Goal: Task Accomplishment & Management: Use online tool/utility

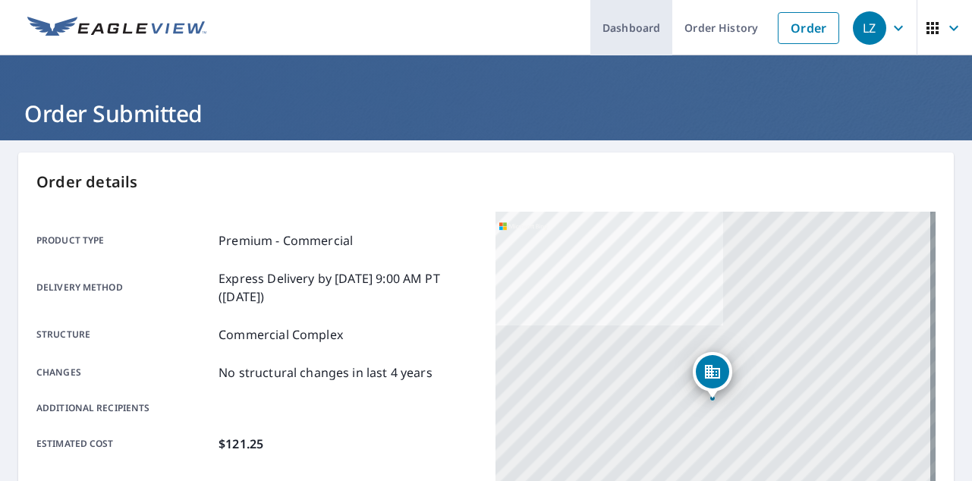
click at [639, 29] on link "Dashboard" at bounding box center [631, 27] width 82 height 55
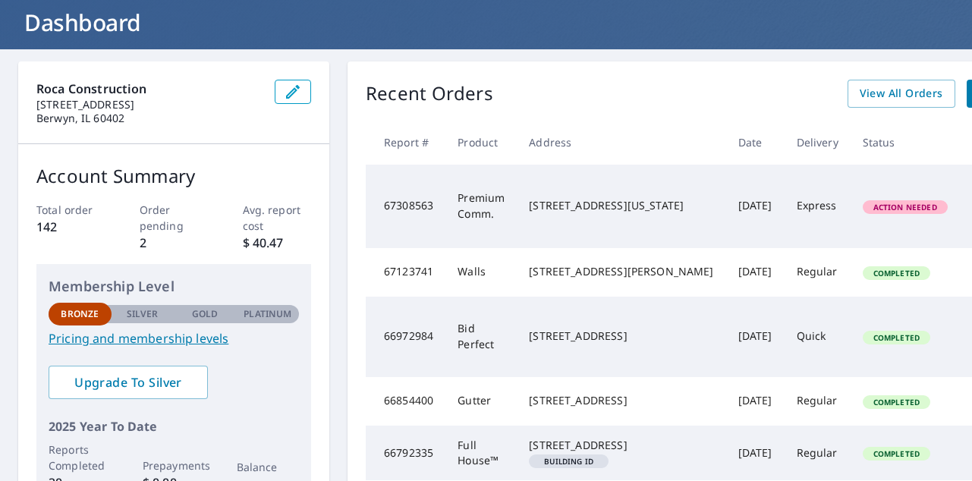
scroll to position [105, 0]
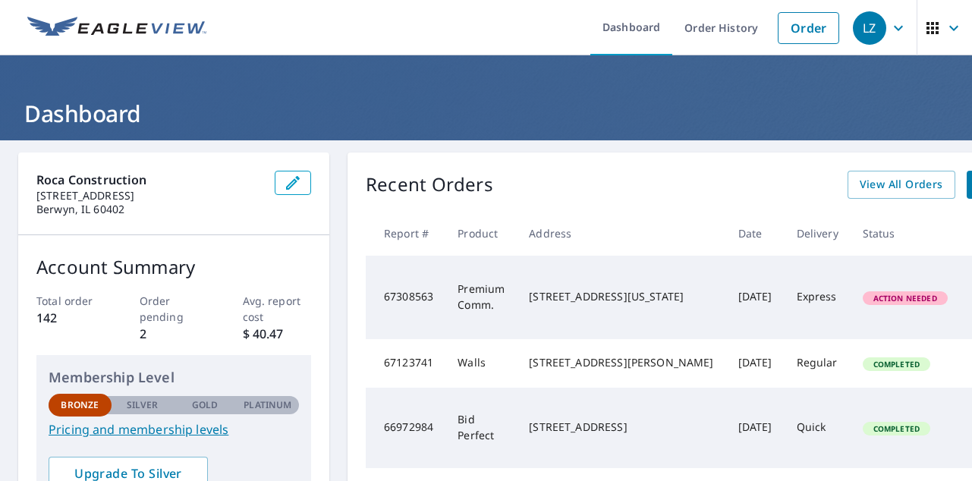
scroll to position [0, 0]
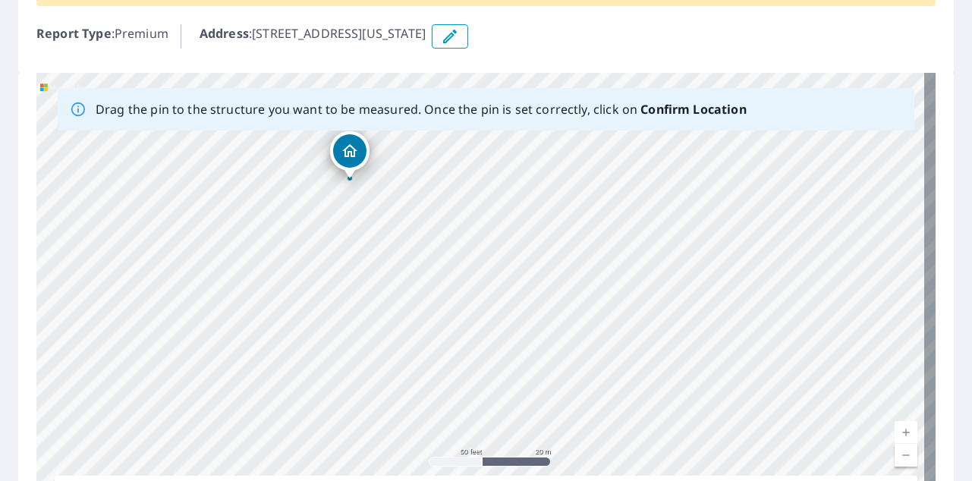
scroll to position [165, 0]
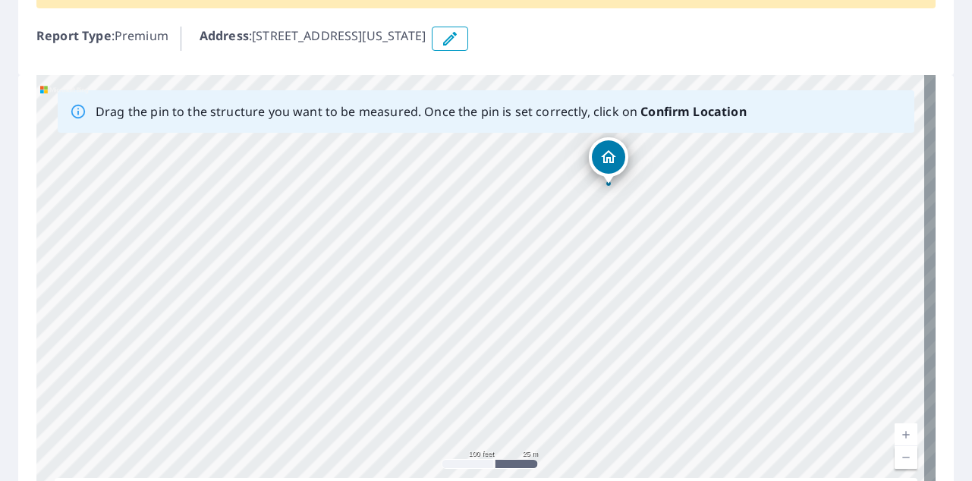
drag, startPoint x: 636, startPoint y: 245, endPoint x: 608, endPoint y: 156, distance: 93.6
click at [567, 284] on div "[STREET_ADDRESS][US_STATE]" at bounding box center [485, 313] width 899 height 476
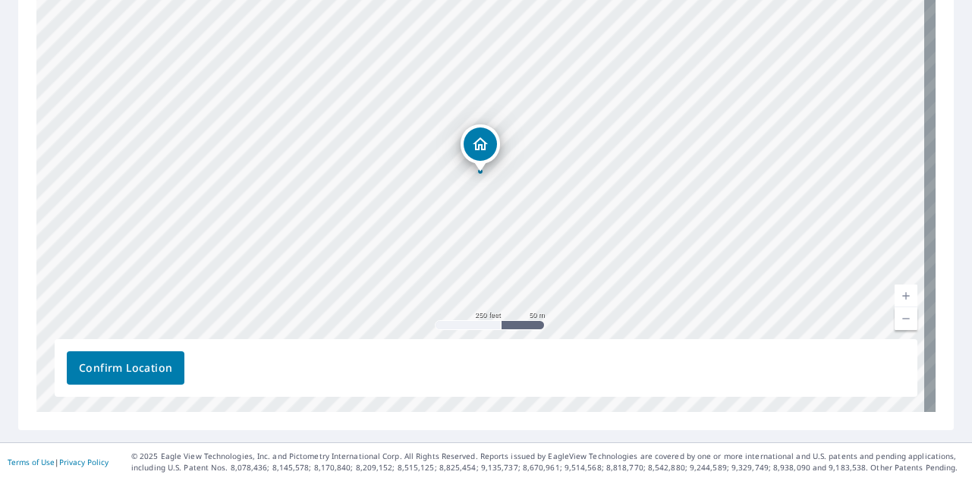
scroll to position [0, 0]
click at [174, 370] on button "Confirm Location" at bounding box center [126, 367] width 118 height 33
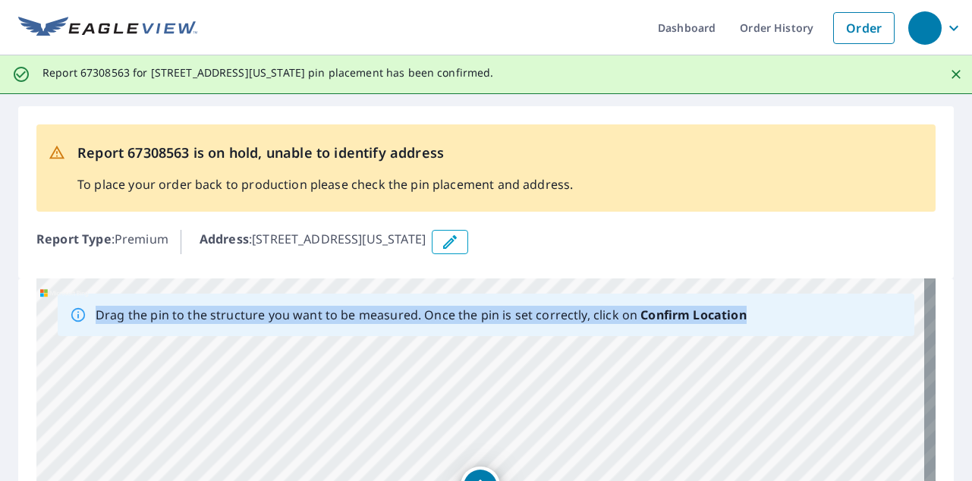
drag, startPoint x: 934, startPoint y: 365, endPoint x: 935, endPoint y: 273, distance: 91.8
click at [935, 273] on div "Report 67308563 is on hold, unable to identify address To place your order back…" at bounding box center [486, 439] width 972 height 690
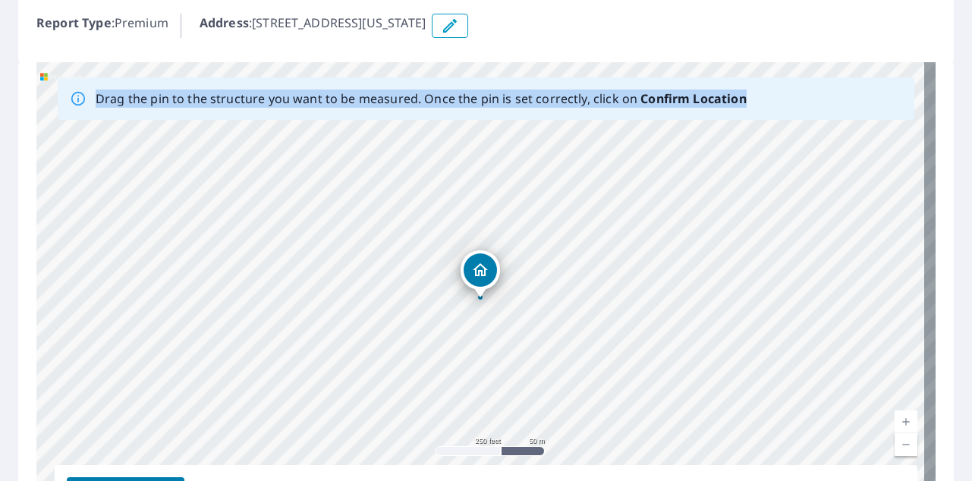
scroll to position [218, 0]
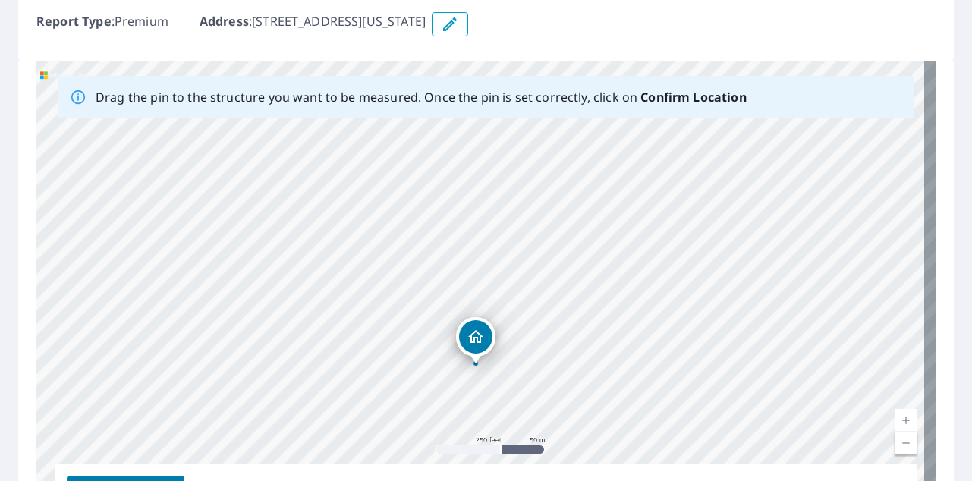
drag, startPoint x: 474, startPoint y: 265, endPoint x: 470, endPoint y: 332, distance: 67.7
click at [470, 332] on div "[STREET_ADDRESS][US_STATE]" at bounding box center [485, 299] width 899 height 476
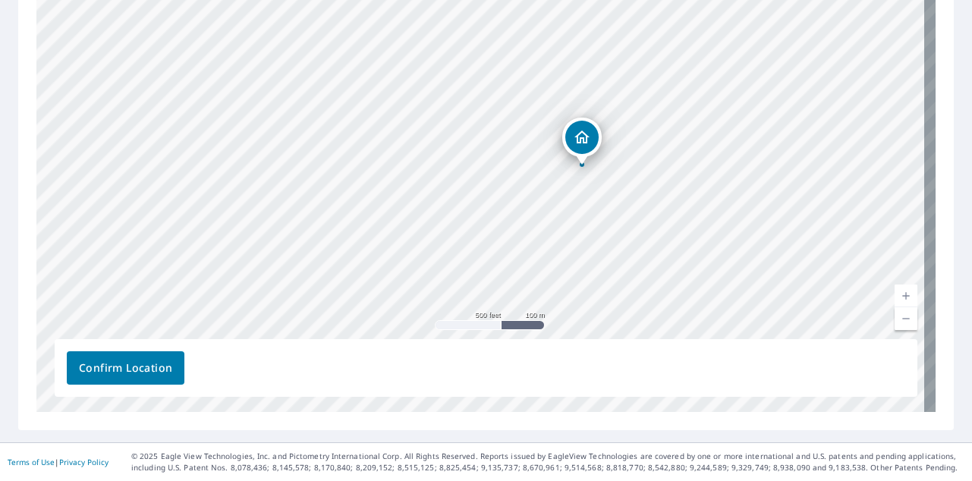
scroll to position [342, 0]
drag, startPoint x: 585, startPoint y: 170, endPoint x: 583, endPoint y: 137, distance: 33.4
click at [583, 137] on div "[STREET_ADDRESS][US_STATE]" at bounding box center [485, 174] width 899 height 476
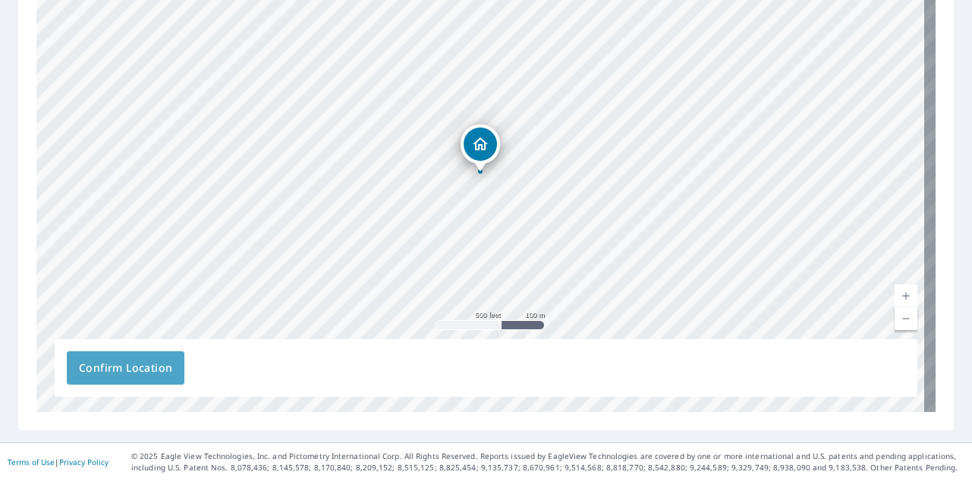
click at [138, 367] on span "Confirm Location" at bounding box center [125, 368] width 93 height 19
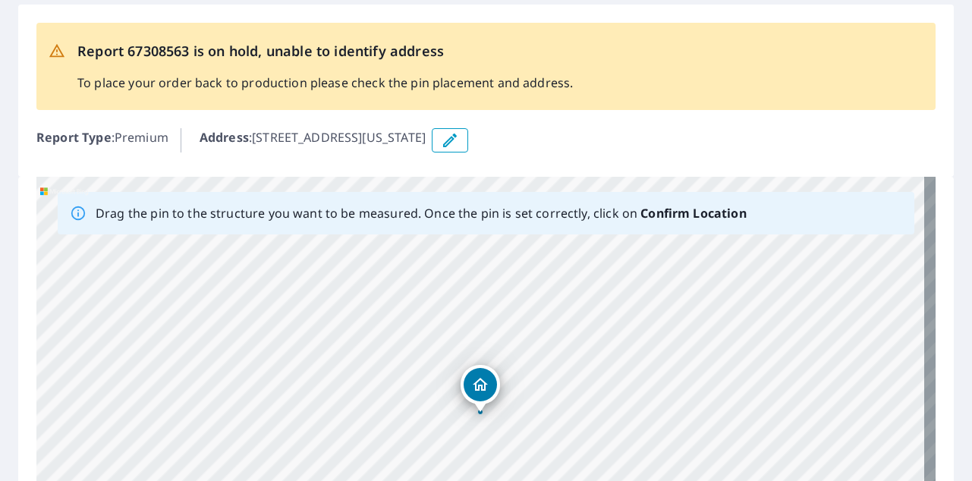
scroll to position [0, 0]
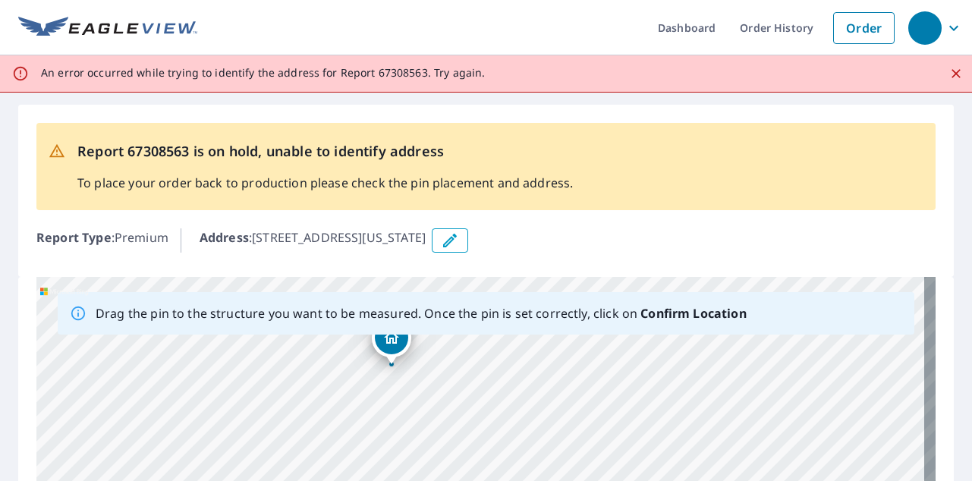
drag, startPoint x: 411, startPoint y: 361, endPoint x: 476, endPoint y: 421, distance: 88.6
drag, startPoint x: 360, startPoint y: 335, endPoint x: 356, endPoint y: 384, distance: 48.7
drag, startPoint x: 537, startPoint y: 437, endPoint x: 535, endPoint y: 353, distance: 83.5
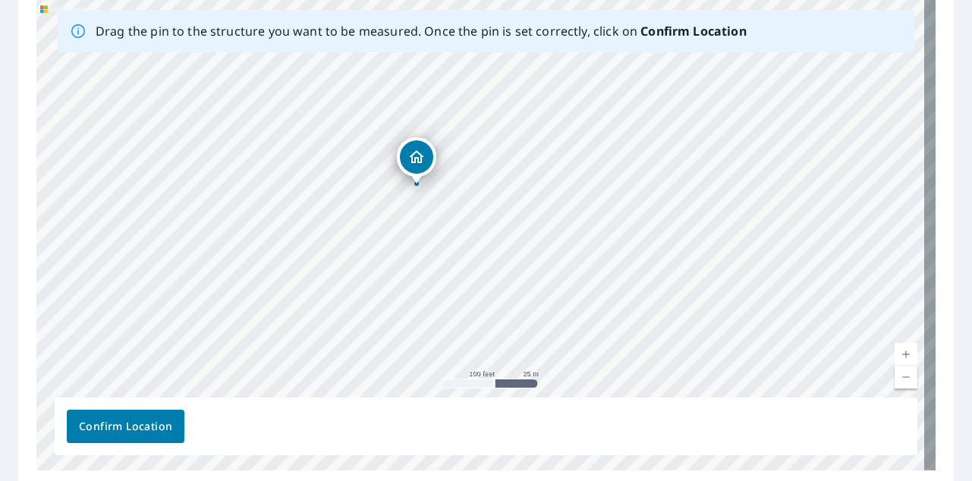
scroll to position [306, 0]
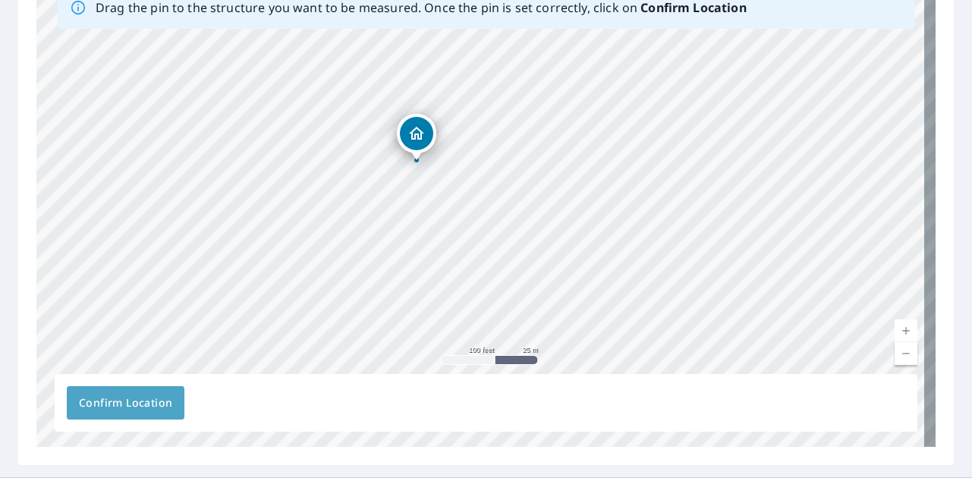
click at [144, 395] on span "Confirm Location" at bounding box center [125, 403] width 93 height 19
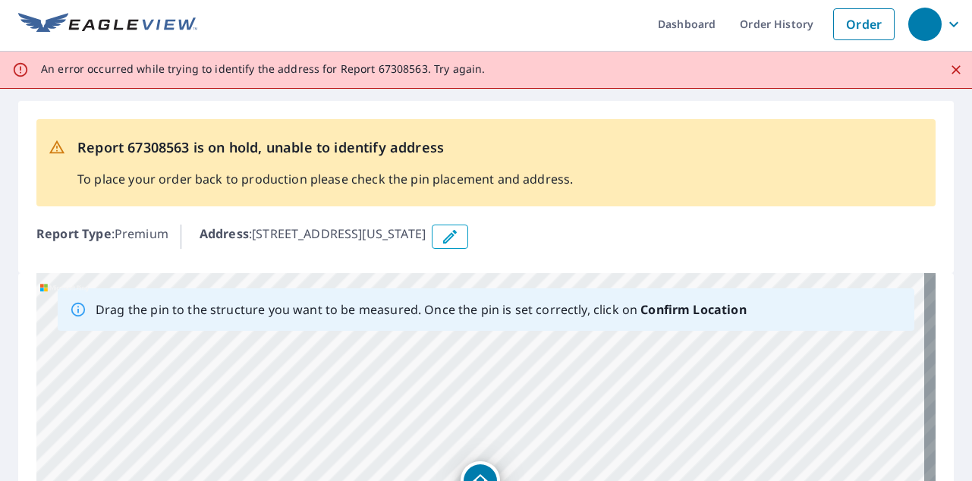
scroll to position [0, 0]
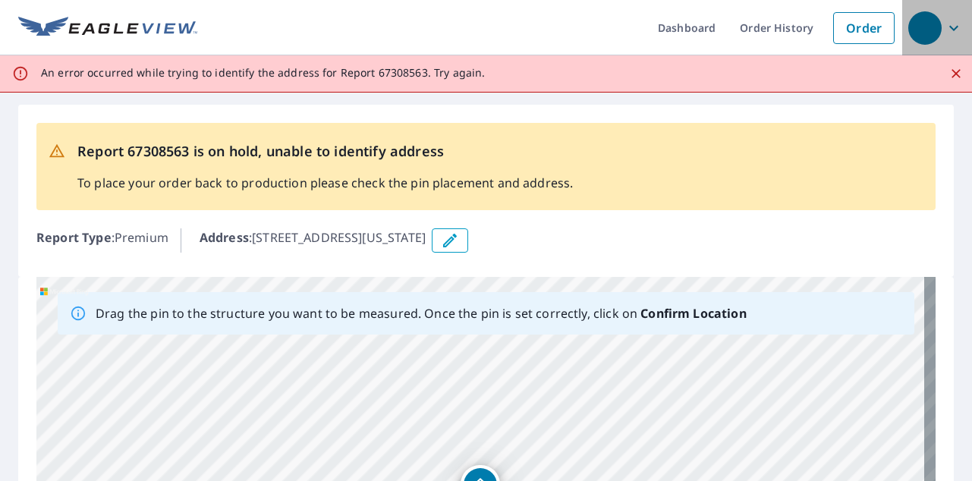
click at [944, 30] on icon "button" at bounding box center [953, 28] width 18 height 18
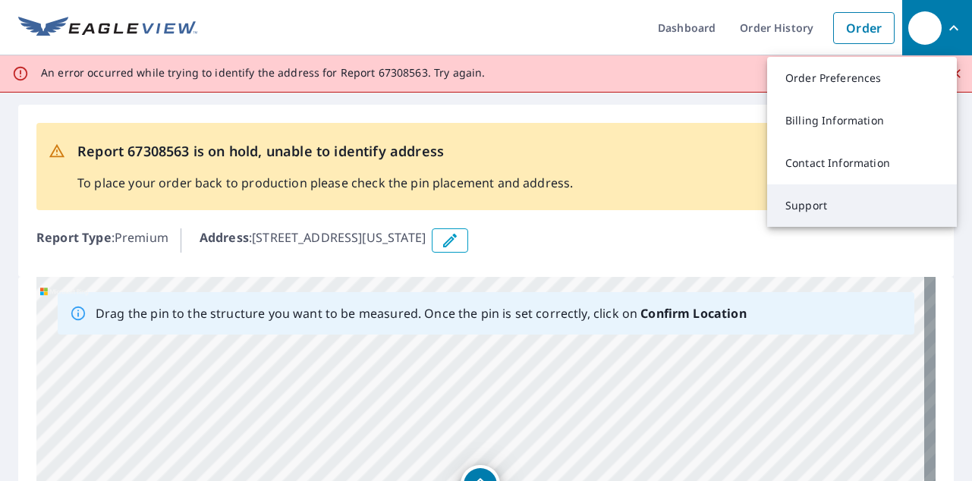
click at [820, 208] on link "Support" at bounding box center [862, 205] width 190 height 42
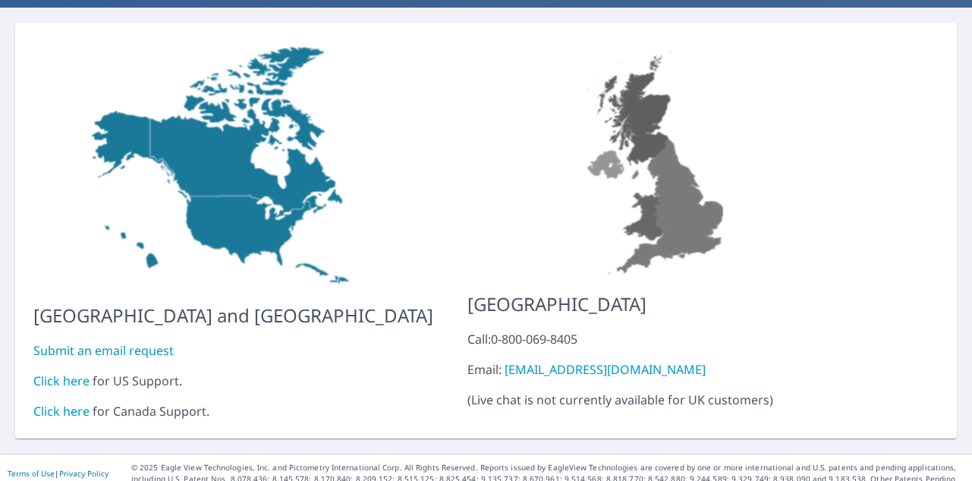
click at [63, 372] on link "Click here" at bounding box center [61, 380] width 56 height 17
